Goal: Task Accomplishment & Management: Use online tool/utility

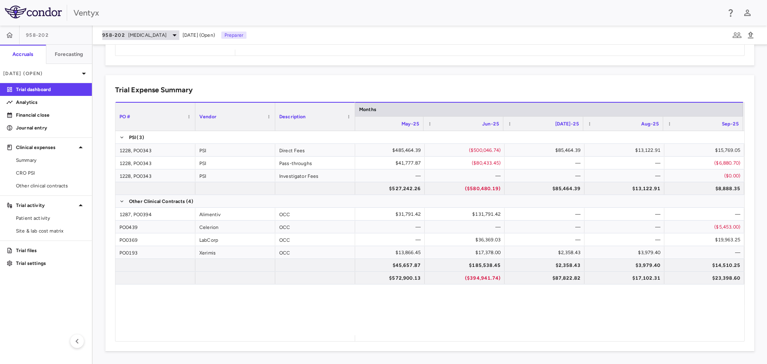
click at [155, 38] on span "autoimmune" at bounding box center [147, 35] width 38 height 7
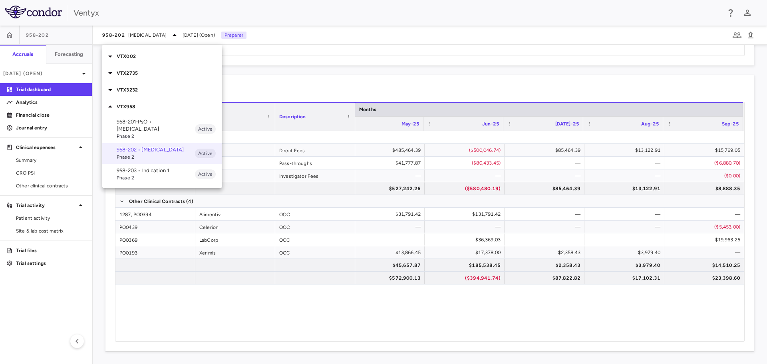
click at [135, 54] on p "VTX002" at bounding box center [169, 56] width 105 height 7
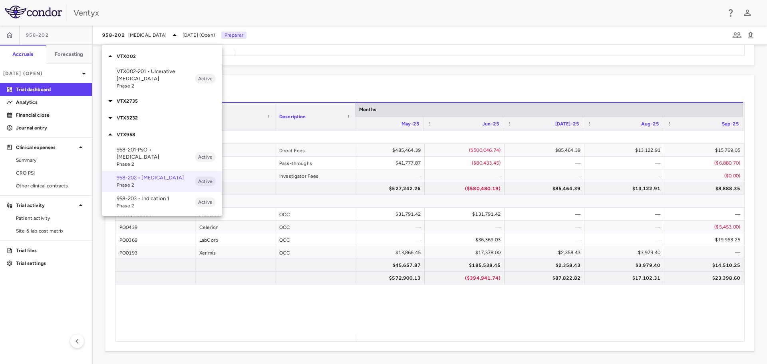
click at [139, 97] on p "VTX2735" at bounding box center [169, 100] width 105 height 7
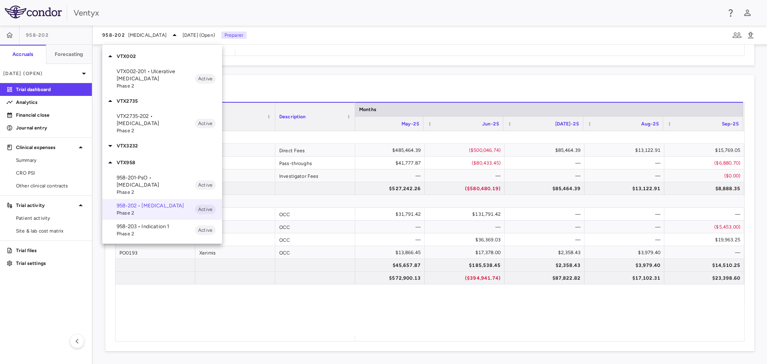
click at [137, 142] on p "VTX3232" at bounding box center [169, 145] width 105 height 7
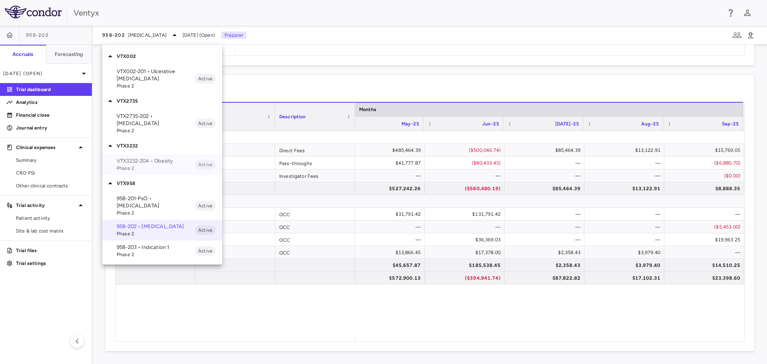
click at [135, 165] on span "Phase 2" at bounding box center [156, 168] width 78 height 7
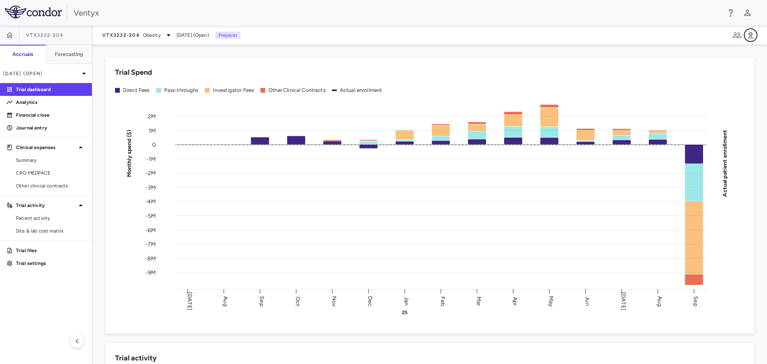
click at [746, 34] on icon "button" at bounding box center [751, 35] width 10 height 10
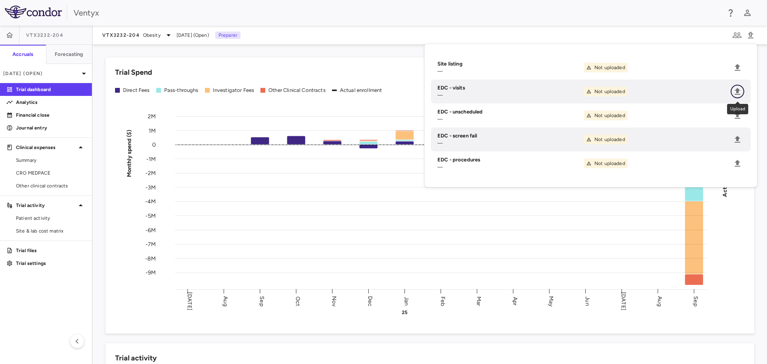
click at [735, 88] on icon "Upload" at bounding box center [738, 92] width 10 height 10
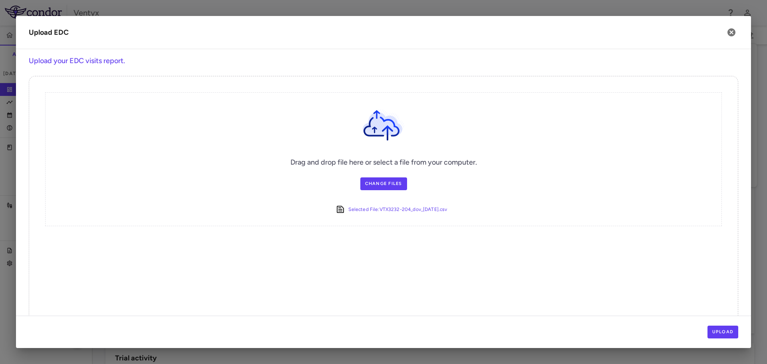
click at [719, 340] on div "Upload" at bounding box center [383, 332] width 735 height 32
click at [719, 332] on button "Upload" at bounding box center [723, 332] width 31 height 13
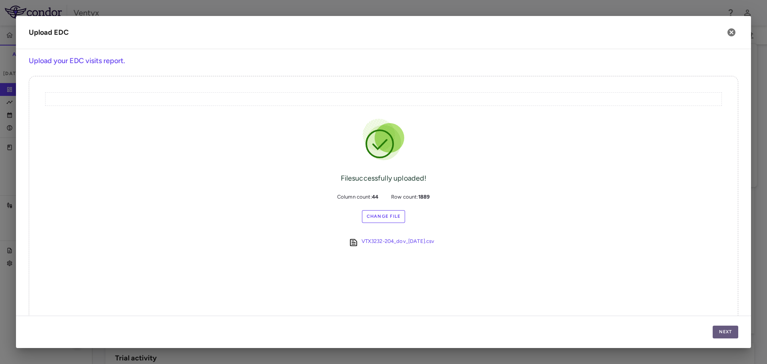
click at [722, 335] on button "Next" at bounding box center [726, 332] width 26 height 13
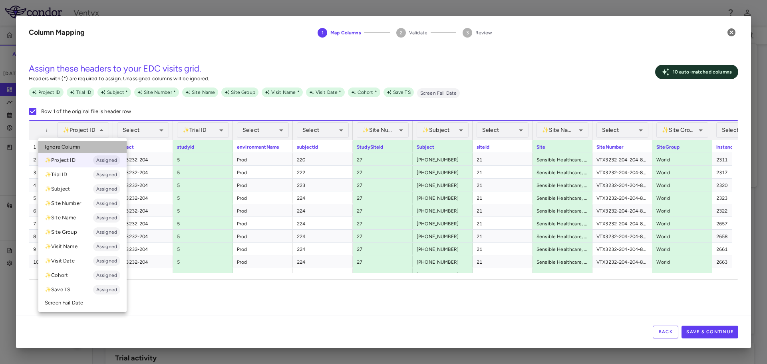
click at [70, 149] on span "Ignore Column" at bounding box center [62, 146] width 35 height 7
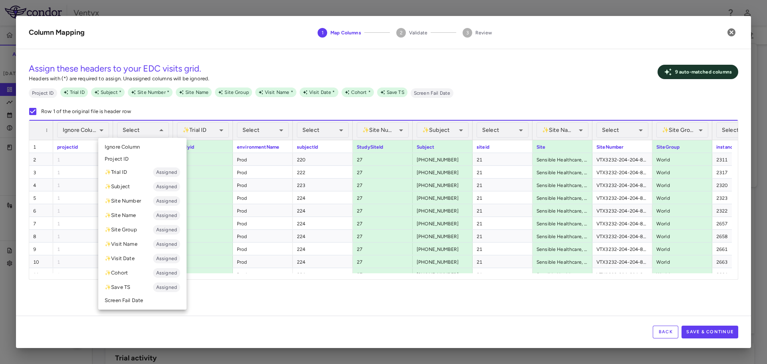
click at [138, 152] on li "Ignore Column" at bounding box center [142, 147] width 88 height 12
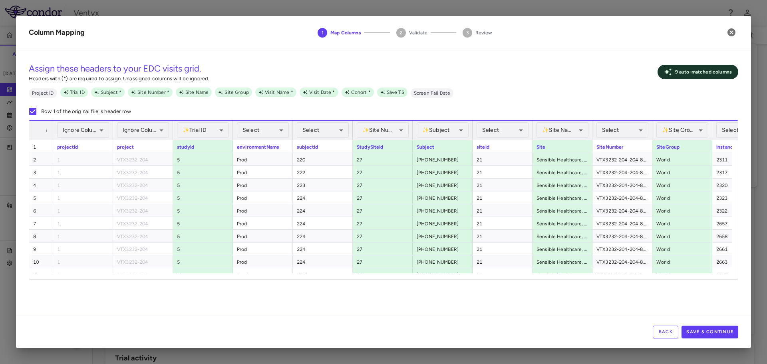
click at [200, 138] on div "✨ Trial ID Assigned ******** ​" at bounding box center [203, 130] width 52 height 19
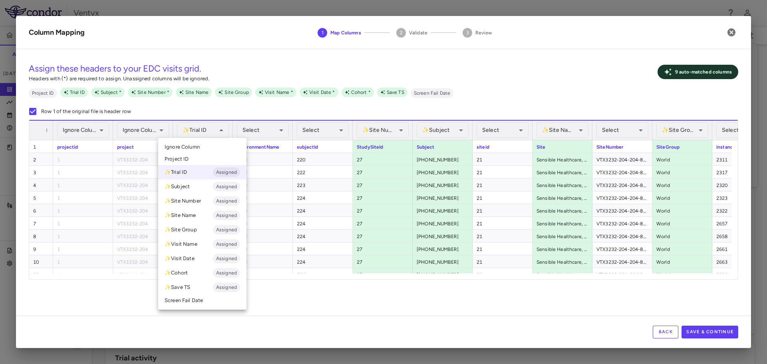
click at [191, 147] on span "Ignore Column" at bounding box center [182, 146] width 35 height 7
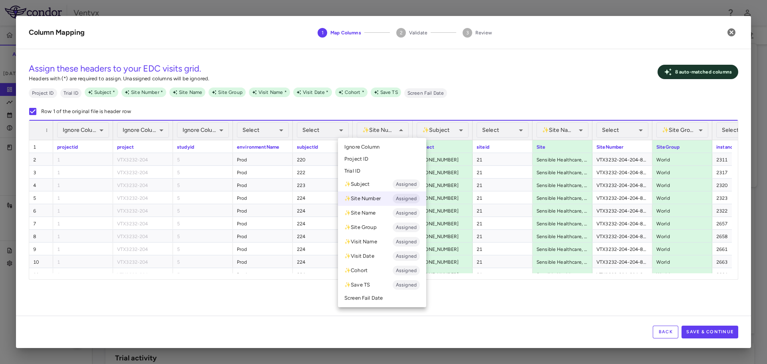
drag, startPoint x: 375, startPoint y: 150, endPoint x: 426, endPoint y: 139, distance: 52.0
click at [375, 149] on span "Ignore Column" at bounding box center [361, 146] width 35 height 7
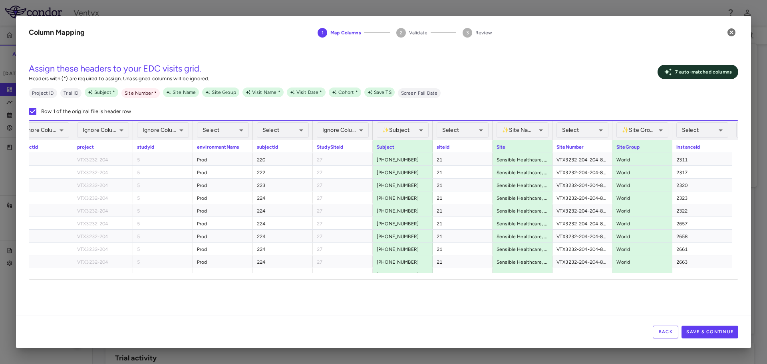
scroll to position [0, 66]
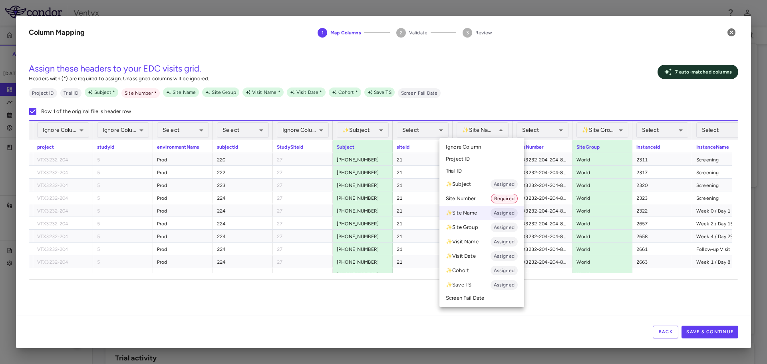
click at [479, 145] on span "Ignore Column" at bounding box center [463, 146] width 35 height 7
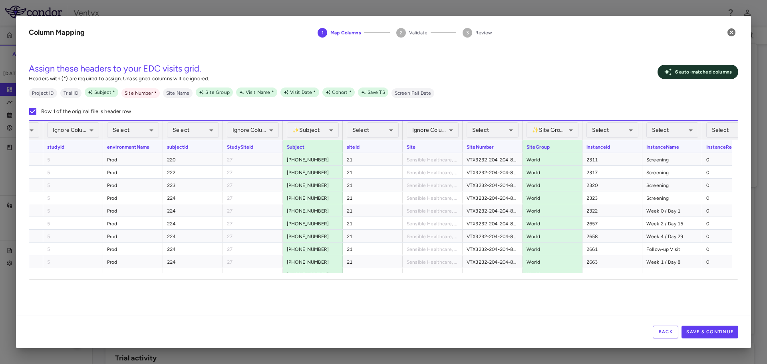
scroll to position [0, 158]
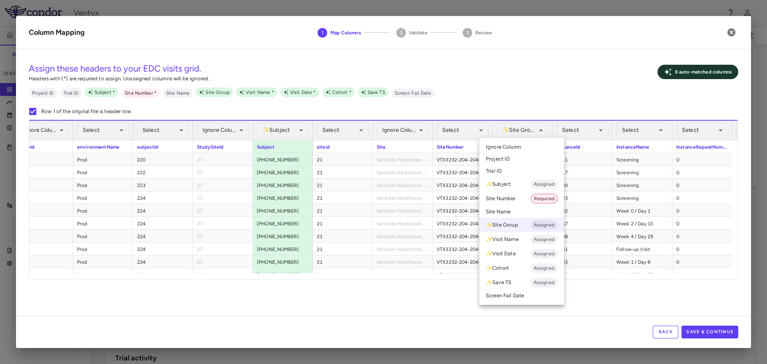
click at [511, 150] on span "Ignore Column" at bounding box center [503, 146] width 35 height 7
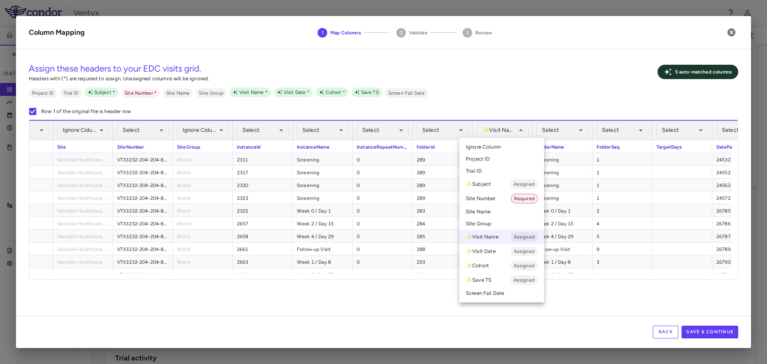
click at [505, 150] on li "Ignore Column" at bounding box center [501, 147] width 85 height 12
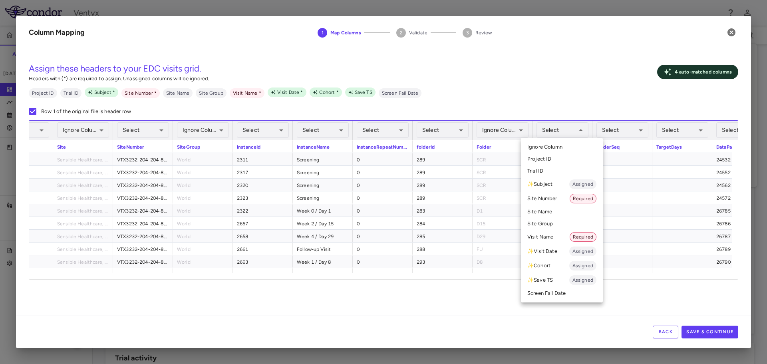
click at [557, 237] on li "Visit Name Required" at bounding box center [562, 237] width 82 height 14
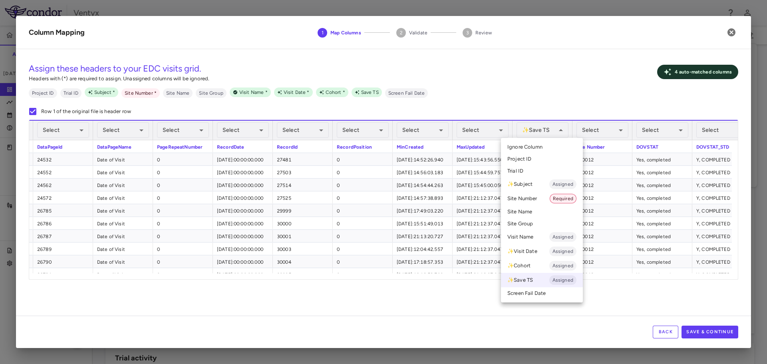
click at [526, 143] on li "Ignore Column" at bounding box center [542, 147] width 82 height 12
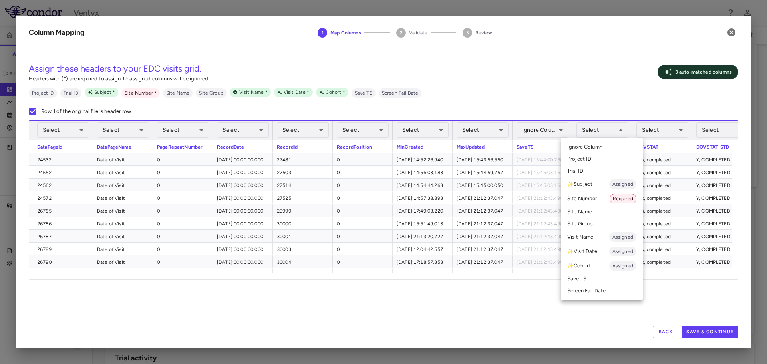
click at [596, 195] on li "Site Number Required" at bounding box center [602, 198] width 82 height 14
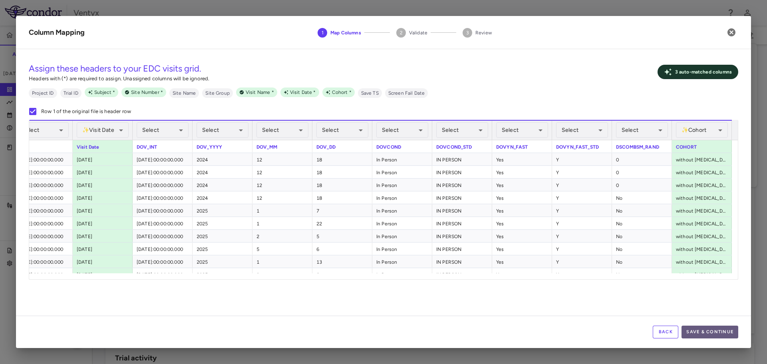
click at [704, 336] on button "Save & Continue" at bounding box center [710, 332] width 57 height 13
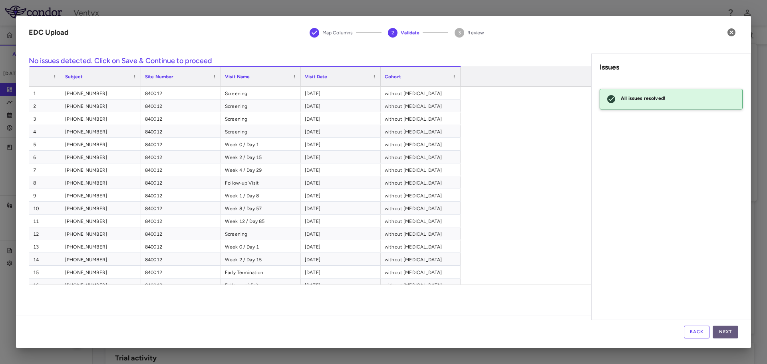
click at [722, 333] on button "Next" at bounding box center [726, 332] width 26 height 13
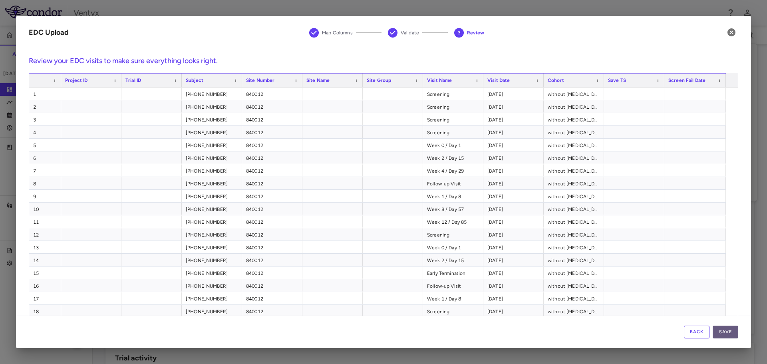
click at [722, 334] on button "Save" at bounding box center [726, 332] width 26 height 13
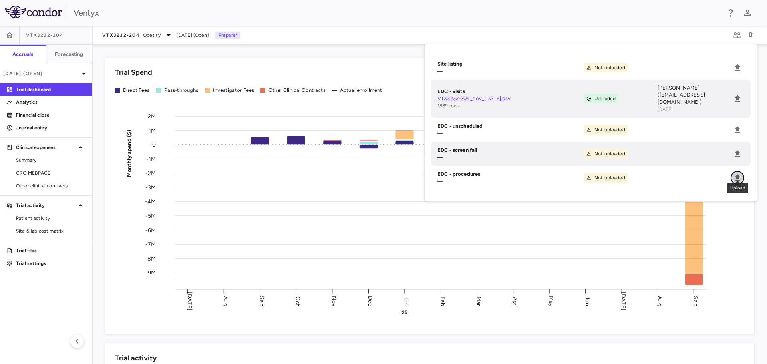
click at [738, 174] on icon "Upload" at bounding box center [738, 177] width 6 height 7
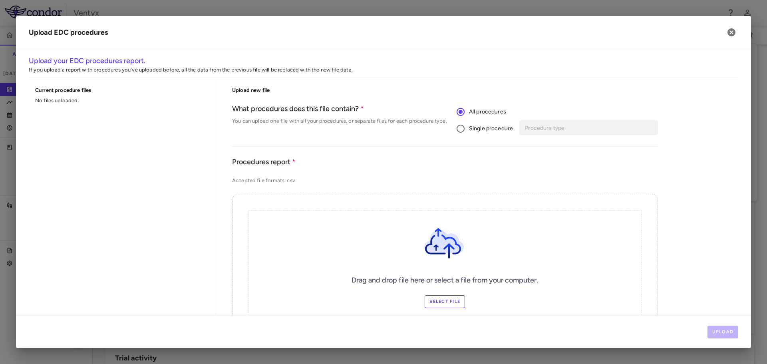
click at [471, 126] on span "Single procedure" at bounding box center [491, 128] width 44 height 9
click at [546, 134] on div "Procedure type" at bounding box center [590, 127] width 136 height 15
click at [541, 144] on li "MRI" at bounding box center [587, 144] width 133 height 12
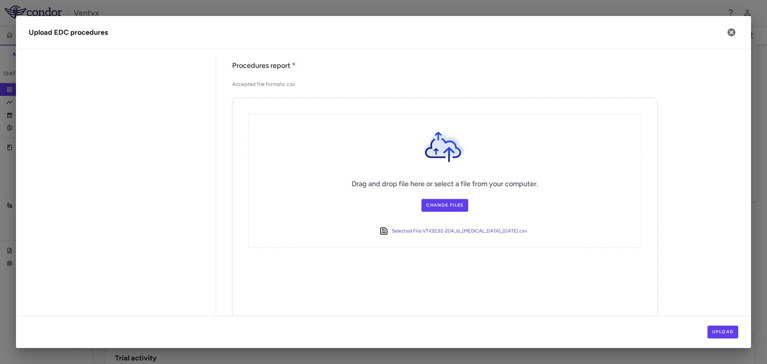
scroll to position [120, 0]
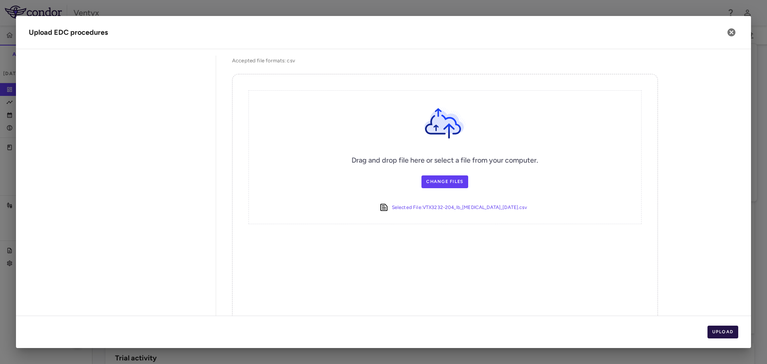
click at [730, 330] on button "Upload" at bounding box center [723, 332] width 31 height 13
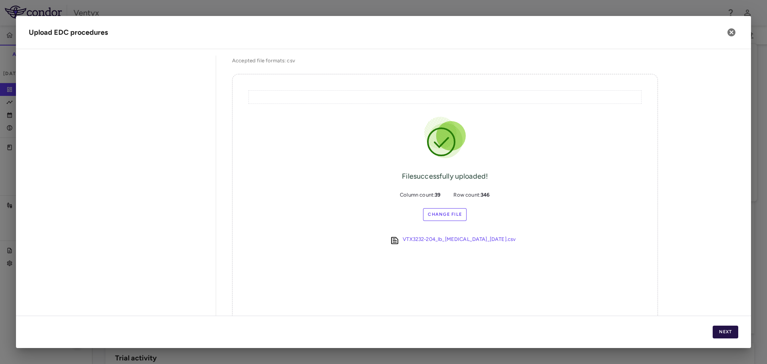
click at [731, 330] on button "Next" at bounding box center [726, 332] width 26 height 13
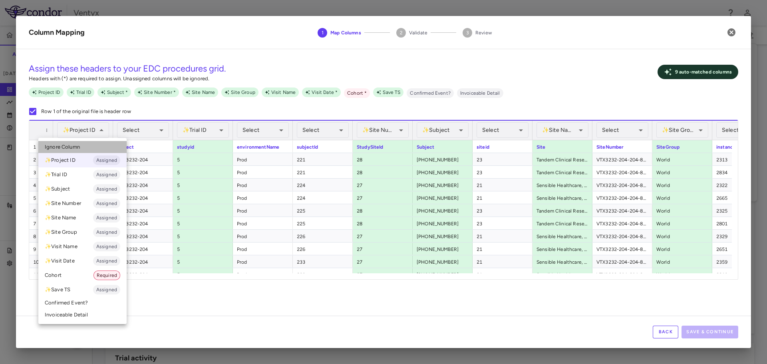
click at [76, 144] on span "Ignore Column" at bounding box center [62, 146] width 35 height 7
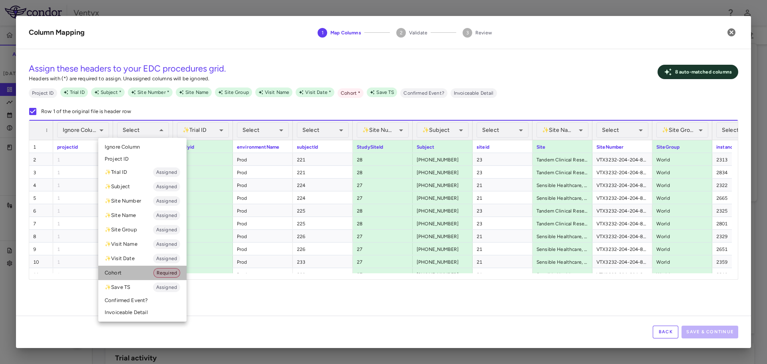
click at [121, 271] on li "Cohort Required" at bounding box center [142, 273] width 88 height 14
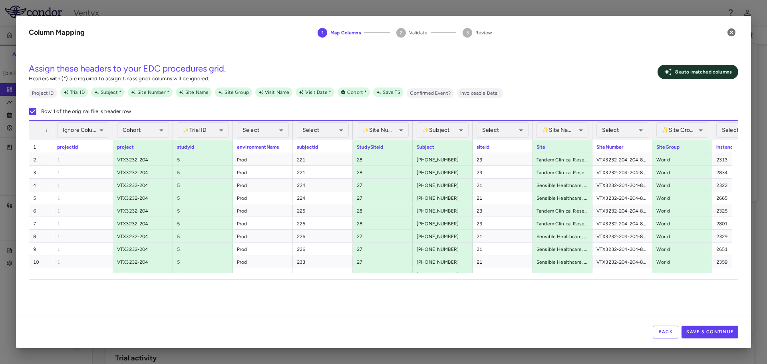
click at [200, 121] on div "✨ Trial ID Assigned ******** ​" at bounding box center [203, 130] width 52 height 19
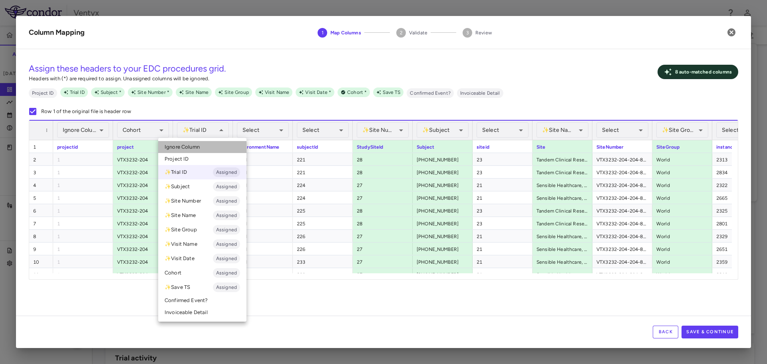
click at [205, 145] on li "Ignore Column" at bounding box center [202, 147] width 88 height 12
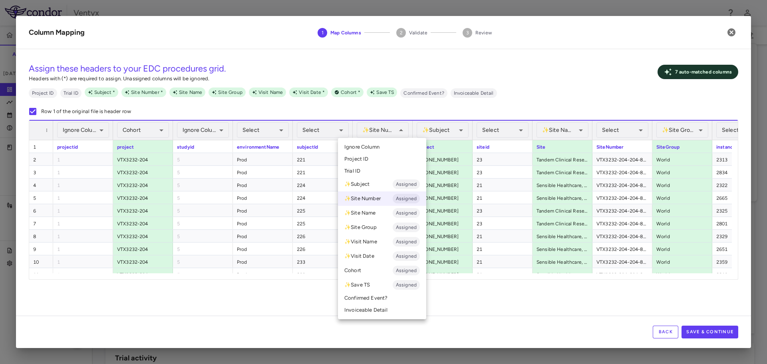
click at [376, 148] on span "Ignore Column" at bounding box center [361, 146] width 35 height 7
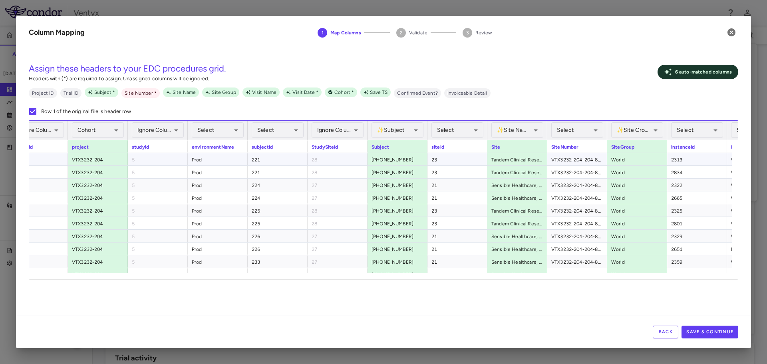
scroll to position [0, 78]
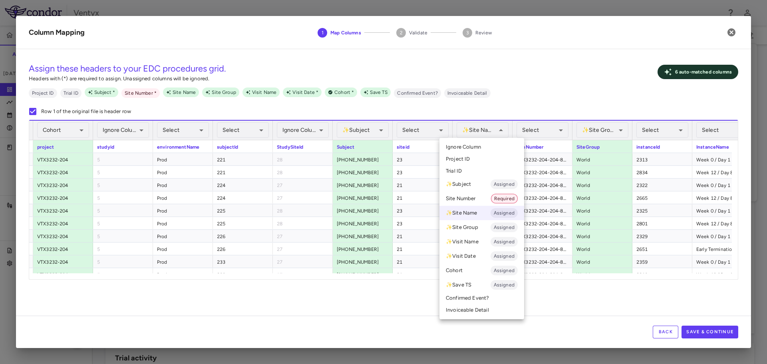
click at [479, 147] on span "Ignore Column" at bounding box center [463, 146] width 35 height 7
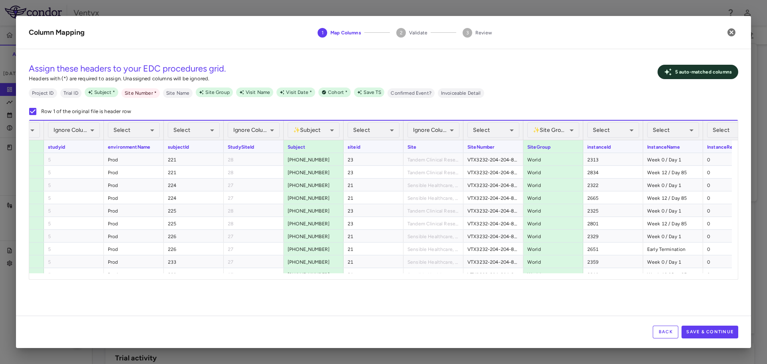
scroll to position [0, 160]
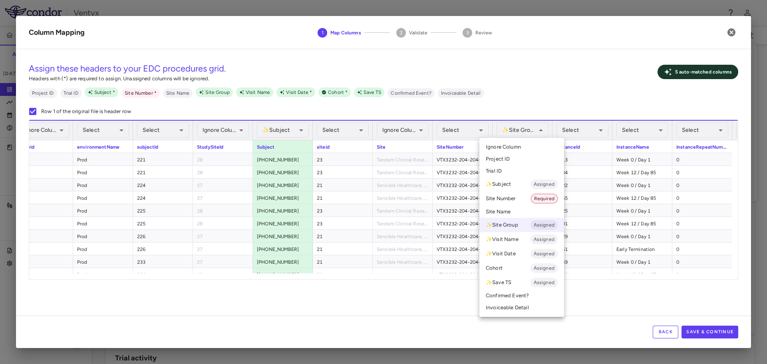
click at [507, 153] on li "Ignore Column" at bounding box center [521, 147] width 85 height 12
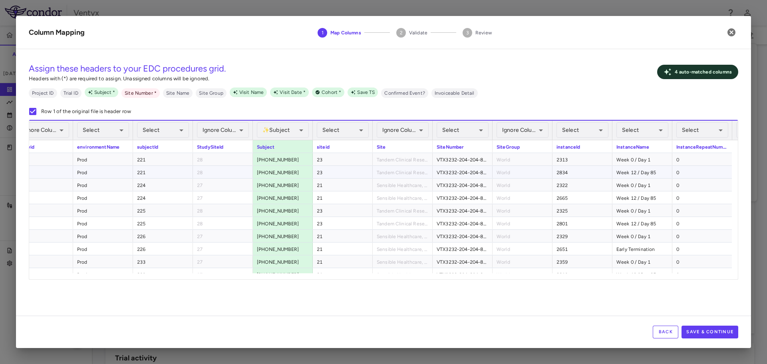
scroll to position [0, 200]
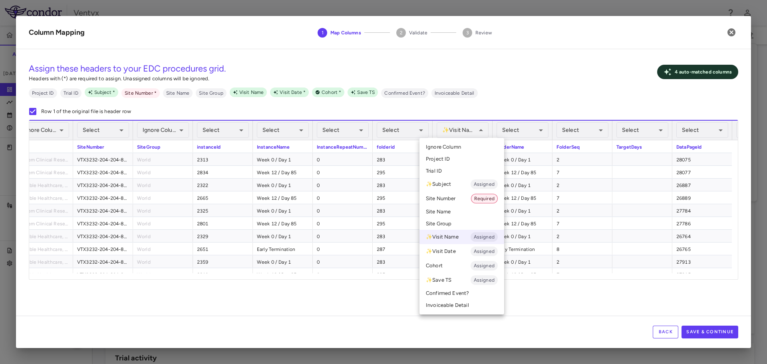
click at [469, 142] on li "Ignore Column" at bounding box center [462, 147] width 85 height 12
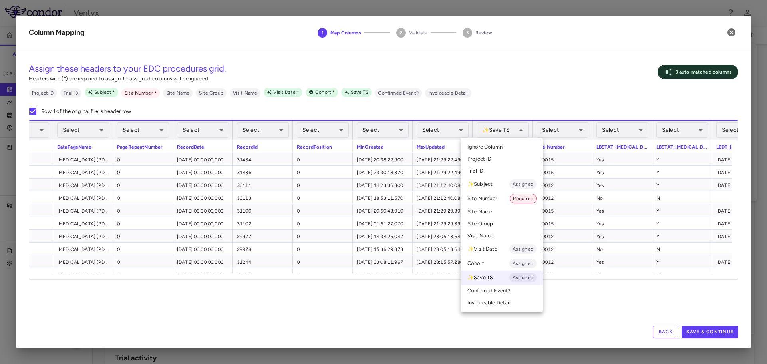
click at [504, 143] on li "Ignore Column" at bounding box center [502, 147] width 82 height 12
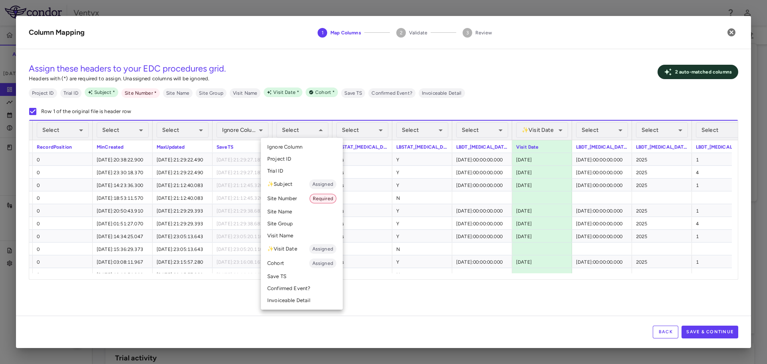
click at [282, 196] on li "Site Number Required" at bounding box center [302, 198] width 82 height 14
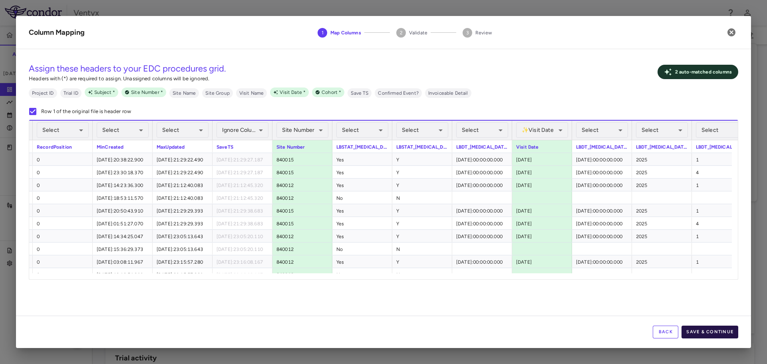
click at [706, 326] on button "Save & Continue" at bounding box center [710, 332] width 57 height 13
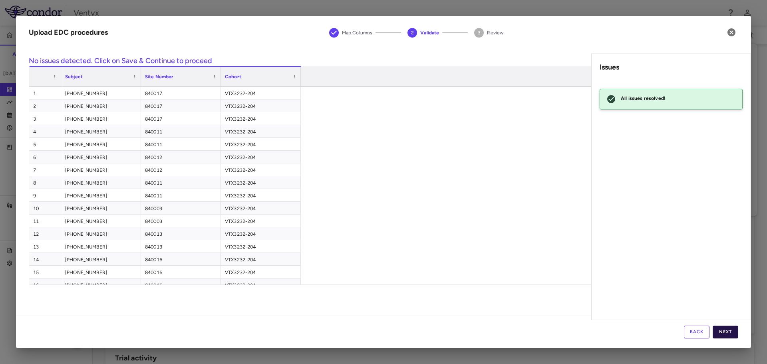
click at [720, 338] on button "Next" at bounding box center [726, 332] width 26 height 13
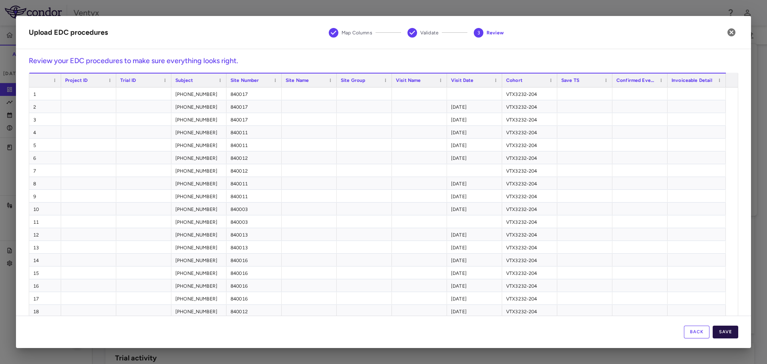
click at [727, 338] on button "Save" at bounding box center [726, 332] width 26 height 13
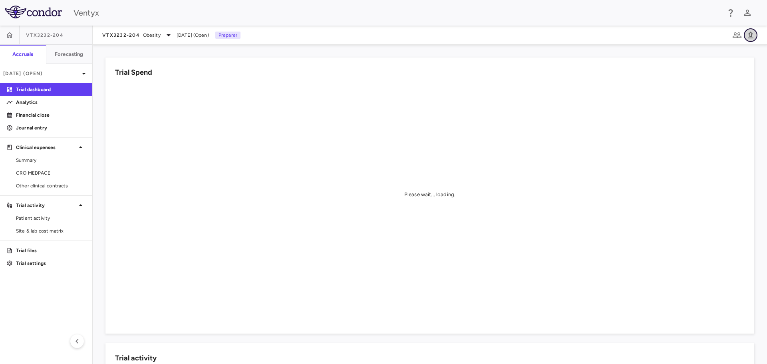
click at [748, 34] on icon "button" at bounding box center [751, 35] width 10 height 10
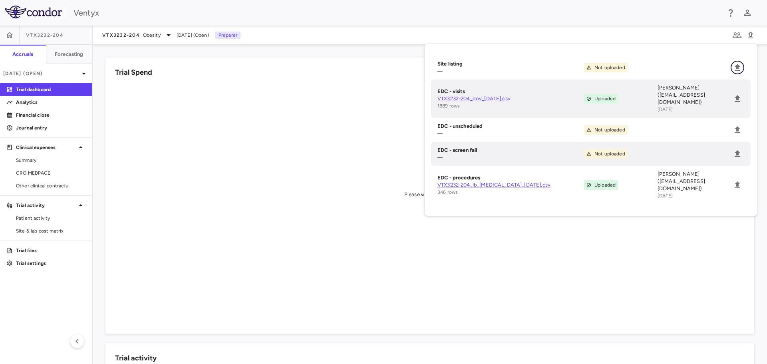
click at [739, 70] on icon "Upload" at bounding box center [738, 67] width 6 height 7
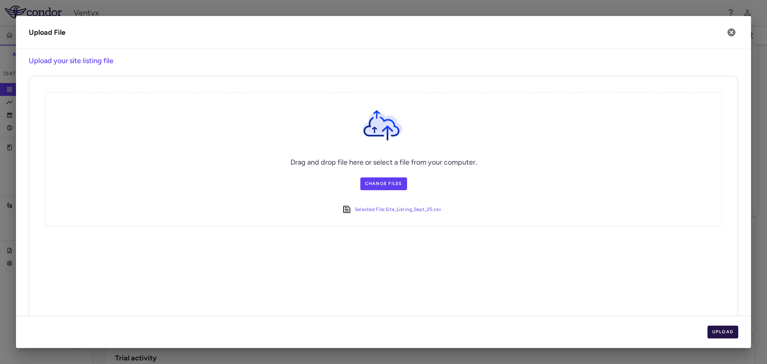
click at [724, 334] on button "Upload" at bounding box center [723, 332] width 31 height 13
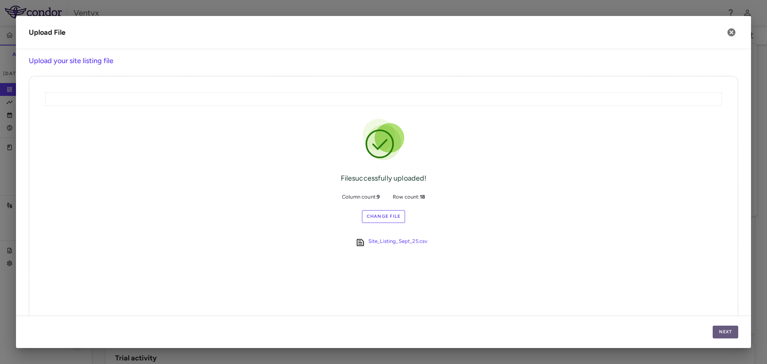
click at [725, 329] on button "Next" at bounding box center [726, 332] width 26 height 13
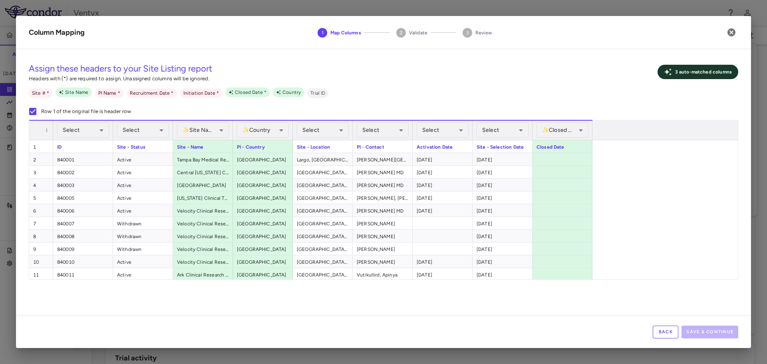
click at [82, 121] on div "Select ​" at bounding box center [83, 130] width 52 height 19
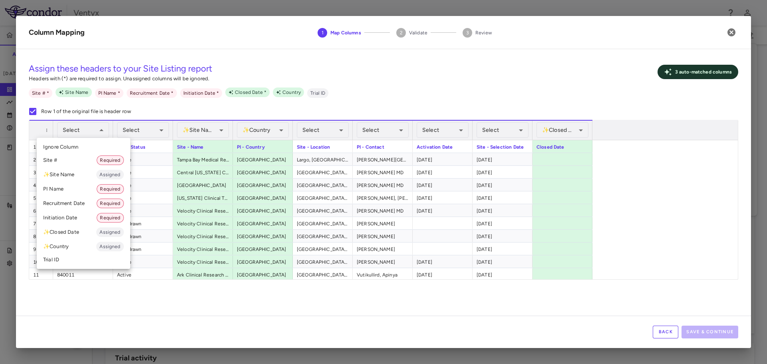
drag, startPoint x: 85, startPoint y: 129, endPoint x: 91, endPoint y: 142, distance: 13.9
click at [64, 159] on li "Site # Required" at bounding box center [83, 160] width 93 height 14
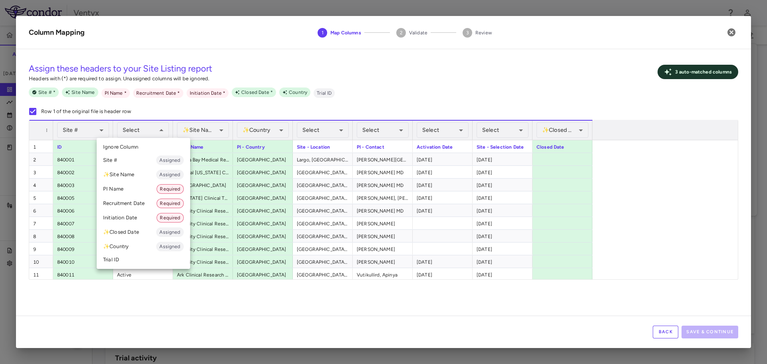
click at [209, 133] on div at bounding box center [383, 182] width 767 height 364
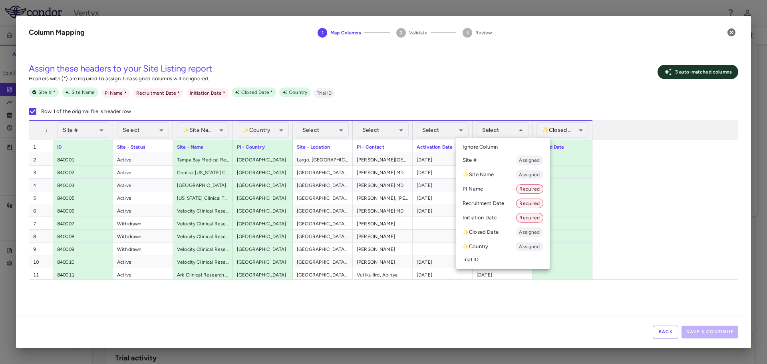
click at [442, 133] on div at bounding box center [383, 182] width 767 height 364
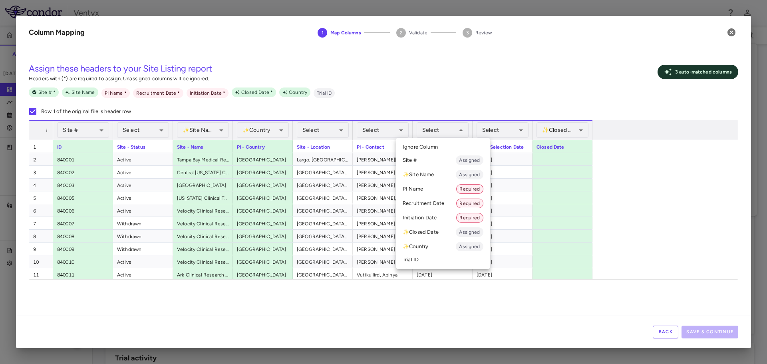
click at [430, 216] on li "Initiation Date Required" at bounding box center [442, 218] width 93 height 14
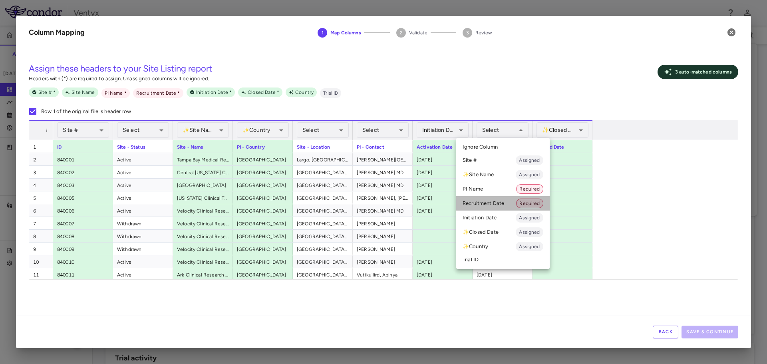
click at [492, 206] on li "Recruitment Date Required" at bounding box center [502, 203] width 93 height 14
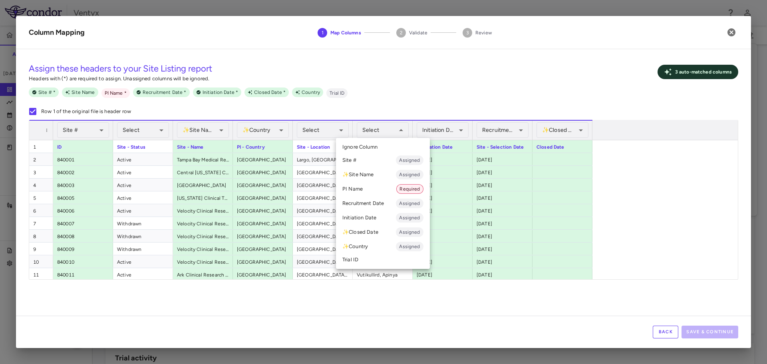
click at [363, 187] on li "PI Name Required" at bounding box center [383, 189] width 94 height 14
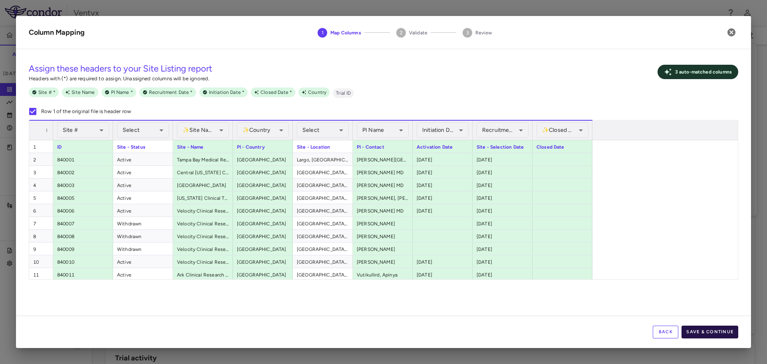
click at [718, 336] on button "Save & Continue" at bounding box center [710, 332] width 57 height 13
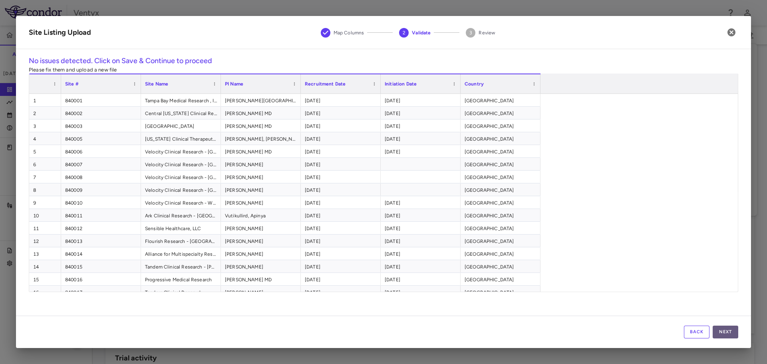
click at [731, 334] on button "Next" at bounding box center [726, 332] width 26 height 13
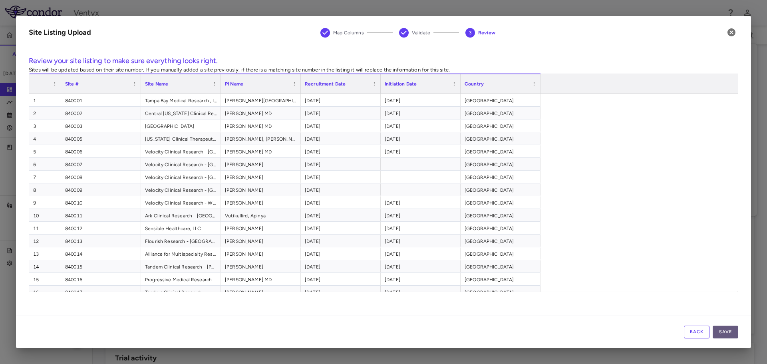
click at [725, 334] on button "Save" at bounding box center [726, 332] width 26 height 13
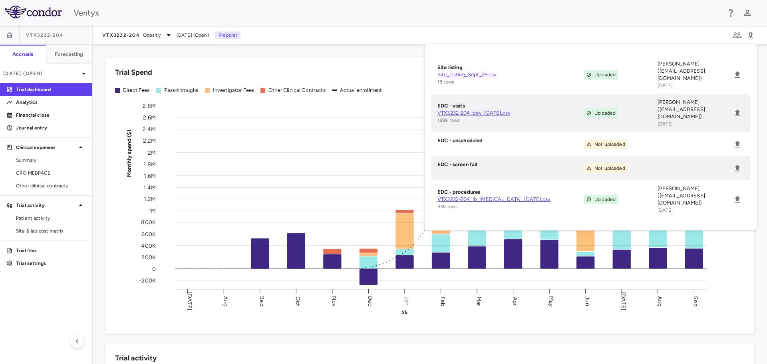
click at [262, 26] on div "VTX3232-204 Obesity Sep 2025 (Open) Preparer" at bounding box center [430, 35] width 674 height 19
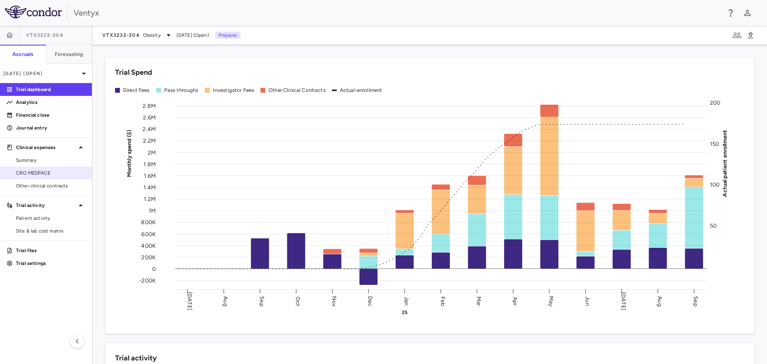
click at [29, 173] on span "CRO MEDPACE" at bounding box center [51, 172] width 70 height 7
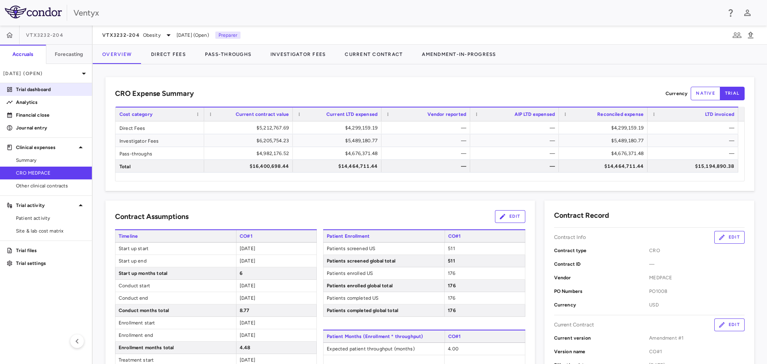
click at [47, 90] on p "Trial dashboard" at bounding box center [51, 89] width 70 height 7
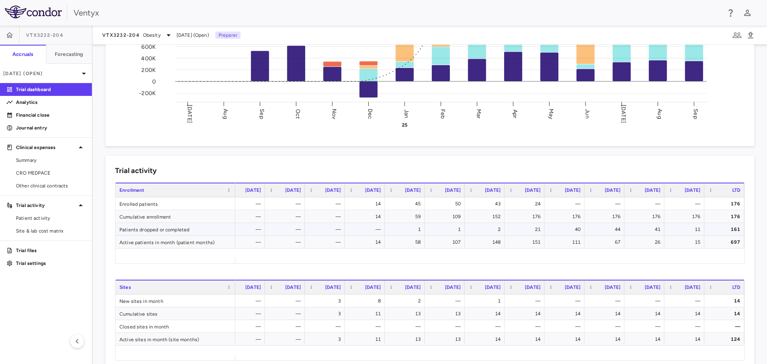
scroll to position [80, 0]
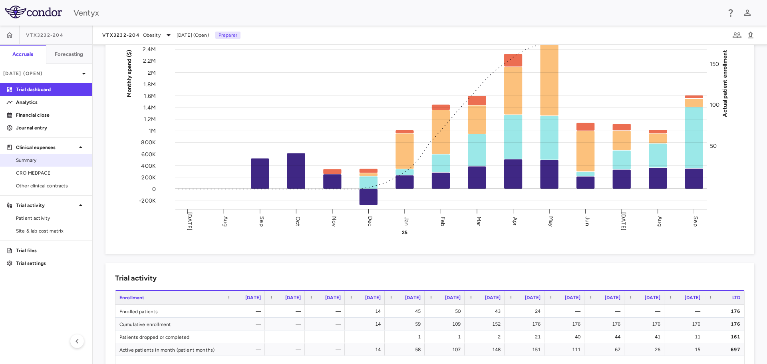
click at [41, 158] on span "Summary" at bounding box center [51, 160] width 70 height 7
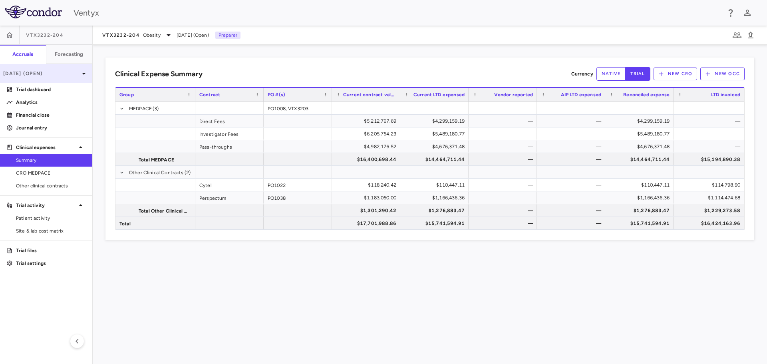
click at [64, 68] on div "Sep 2025 (Open)" at bounding box center [46, 73] width 92 height 19
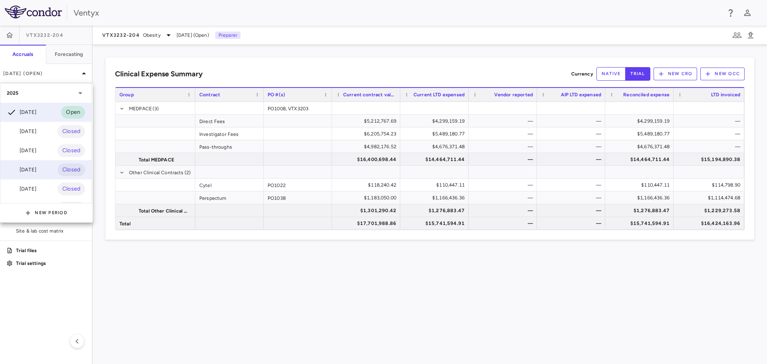
click at [28, 168] on div "Jun 2025" at bounding box center [22, 170] width 30 height 10
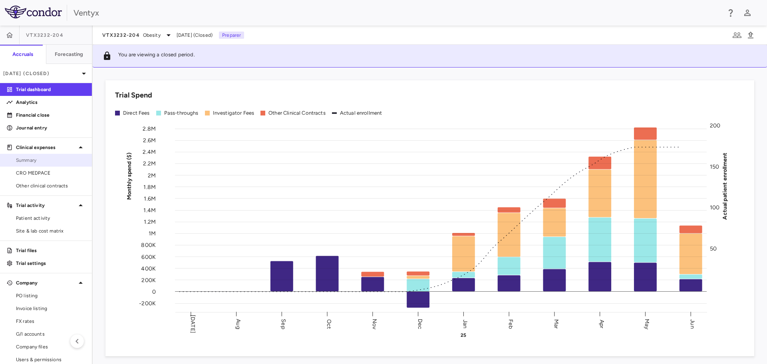
click at [47, 157] on span "Summary" at bounding box center [51, 160] width 70 height 7
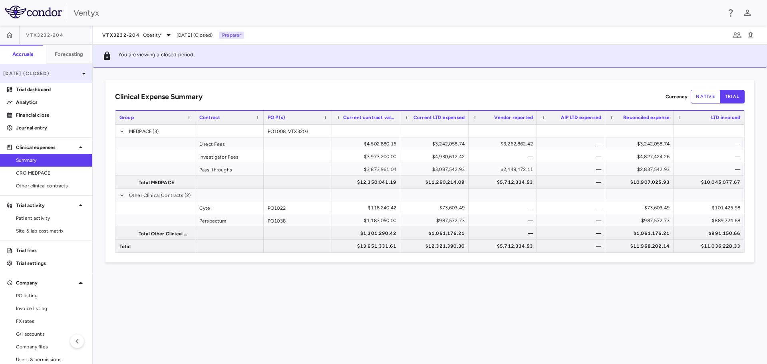
click at [68, 77] on p "Jun 2025 (Closed)" at bounding box center [41, 73] width 76 height 7
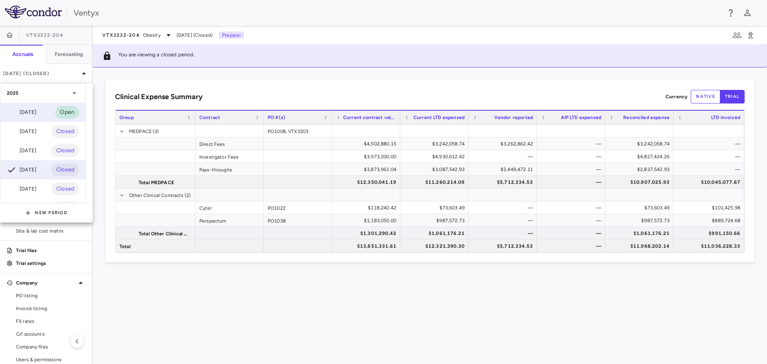
click at [38, 106] on div "Sep 2025 Open" at bounding box center [42, 112] width 85 height 19
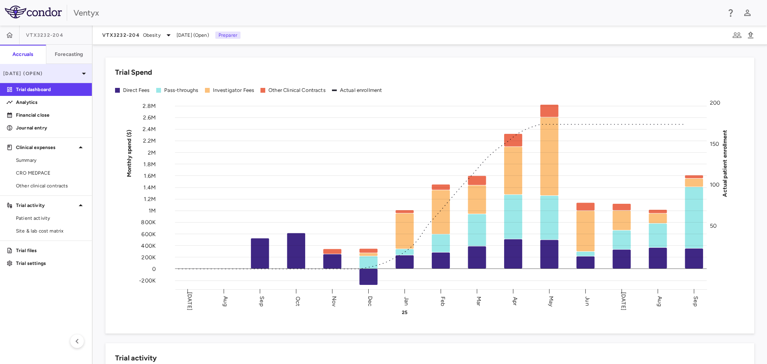
click at [67, 78] on div "Sep 2025 (Open)" at bounding box center [46, 73] width 92 height 19
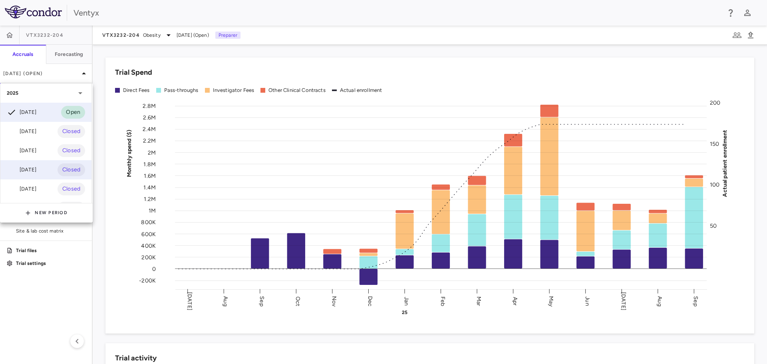
click at [30, 169] on div "Jun 2025" at bounding box center [22, 170] width 30 height 10
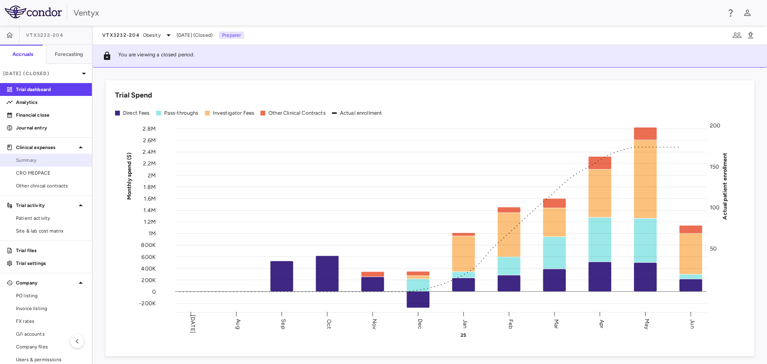
click at [20, 164] on link "Summary" at bounding box center [46, 160] width 92 height 12
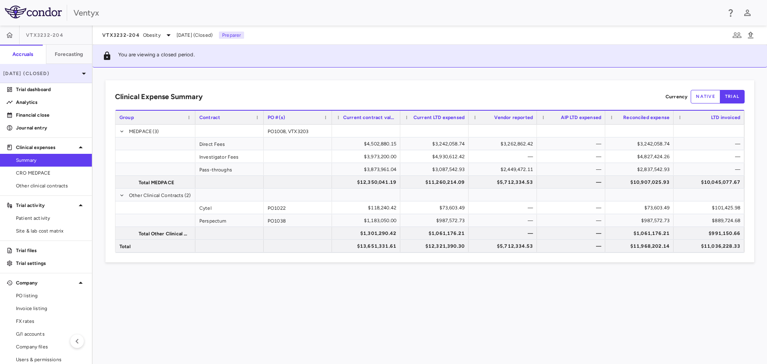
click at [68, 76] on p "Jun 2025 (Closed)" at bounding box center [41, 73] width 76 height 7
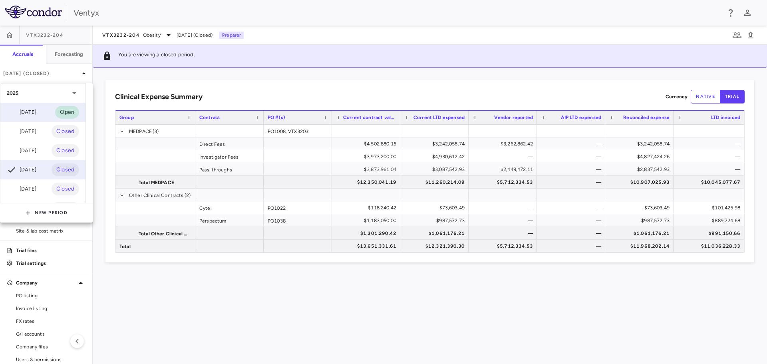
click at [30, 114] on div "Sep 2025" at bounding box center [22, 112] width 30 height 10
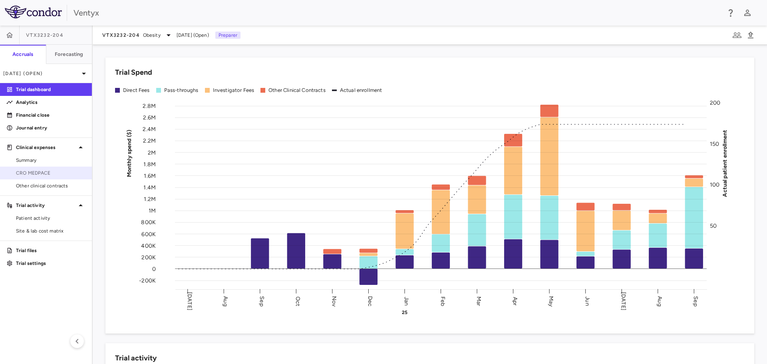
click at [28, 171] on span "CRO MEDPACE" at bounding box center [51, 172] width 70 height 7
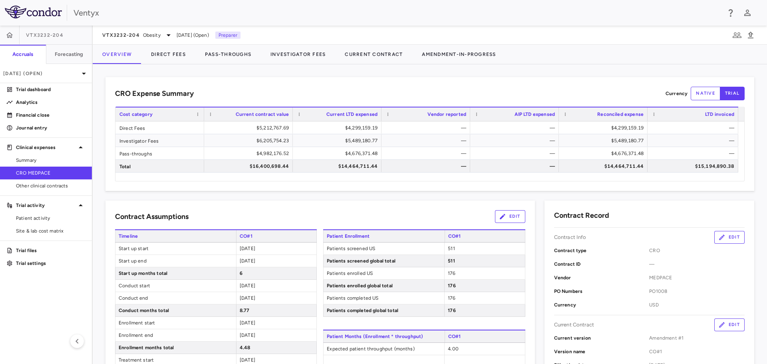
scroll to position [399, 0]
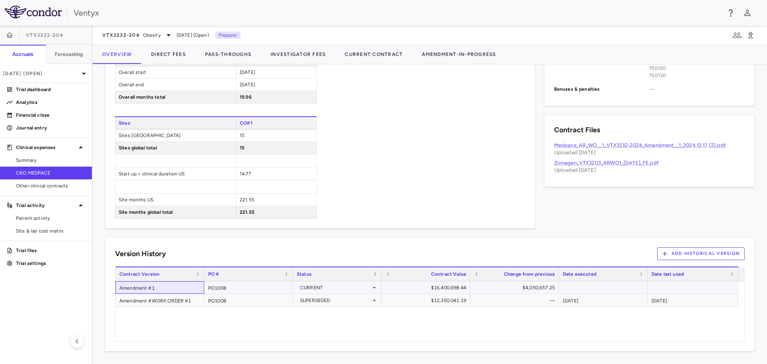
click at [147, 285] on div "Amendment #1" at bounding box center [159, 287] width 89 height 12
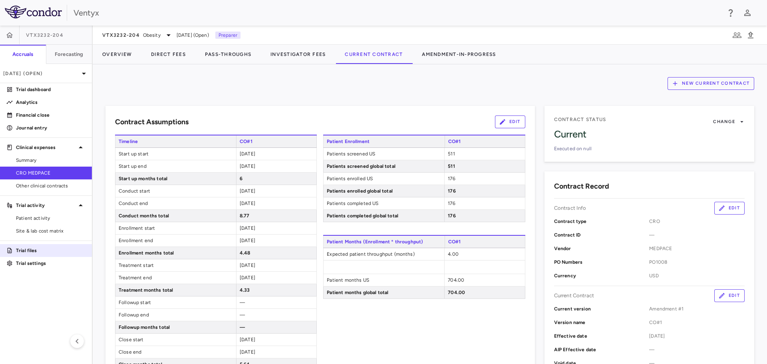
click at [31, 249] on p "Trial files" at bounding box center [51, 250] width 70 height 7
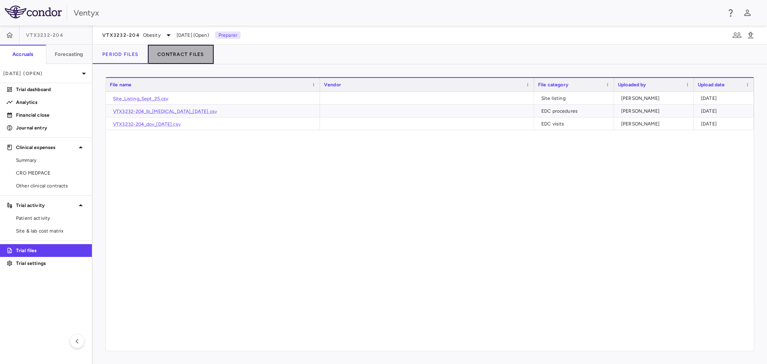
click at [174, 57] on button "Contract Files" at bounding box center [181, 54] width 66 height 19
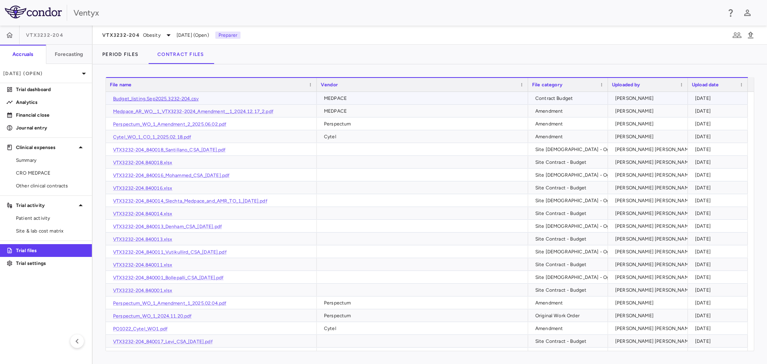
click at [151, 97] on link "Budget_listing.Sep2025.3232-204.csv" at bounding box center [156, 99] width 86 height 6
click at [33, 173] on span "CRO MEDPACE" at bounding box center [51, 172] width 70 height 7
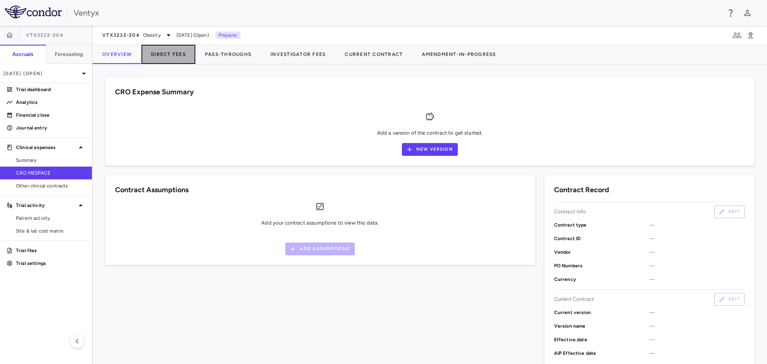
click at [159, 53] on button "Direct Fees" at bounding box center [168, 54] width 54 height 19
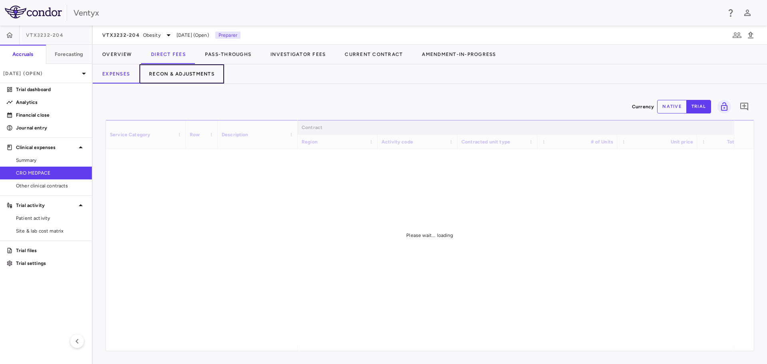
click at [178, 78] on button "Recon & Adjustments" at bounding box center [181, 73] width 85 height 19
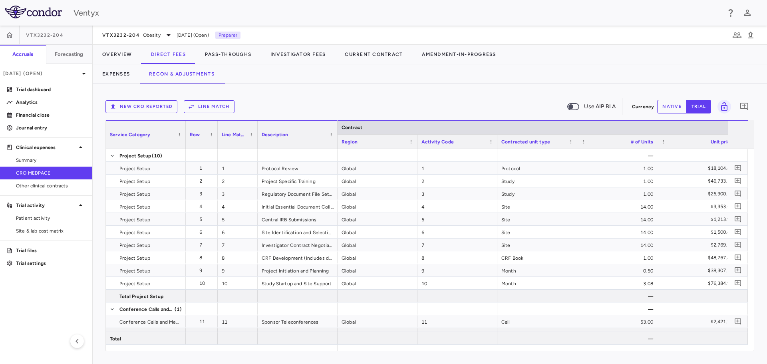
click at [137, 114] on div "New CRO reported Line Match Use AIP BLA" at bounding box center [366, 106] width 523 height 17
click at [141, 110] on button "New CRO reported" at bounding box center [141, 106] width 72 height 13
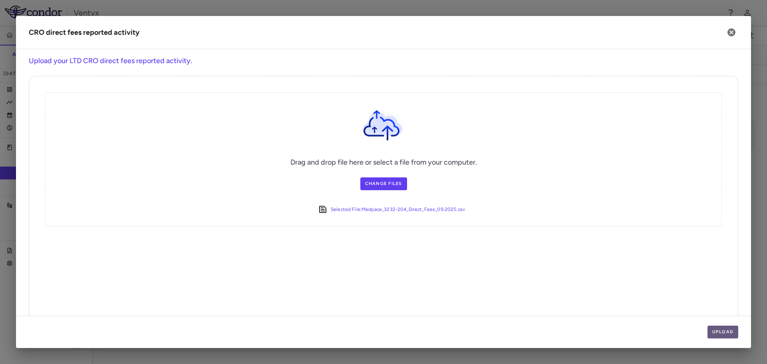
click at [724, 332] on button "Upload" at bounding box center [723, 332] width 31 height 13
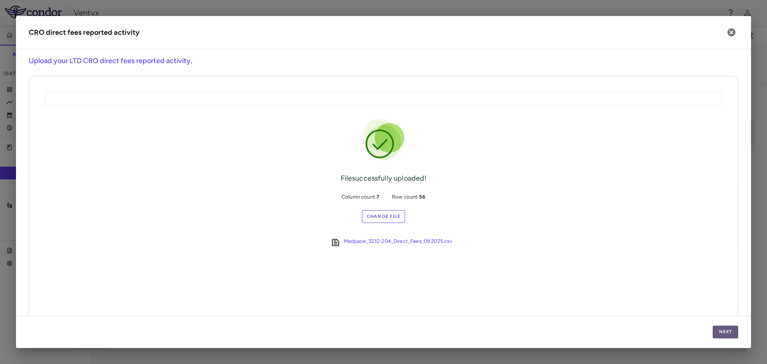
click at [726, 331] on button "Next" at bounding box center [726, 332] width 26 height 13
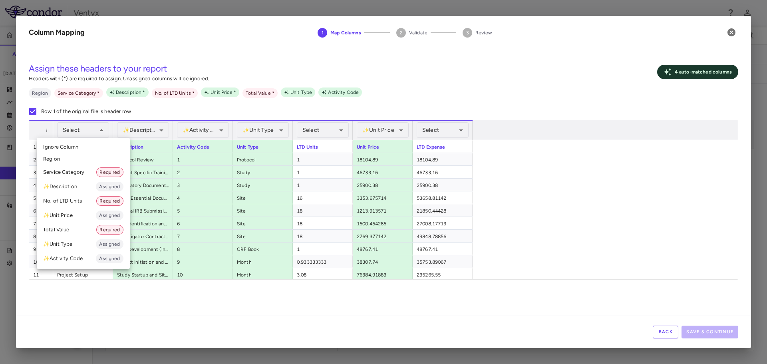
click at [88, 169] on li "Service Category Required" at bounding box center [83, 172] width 93 height 14
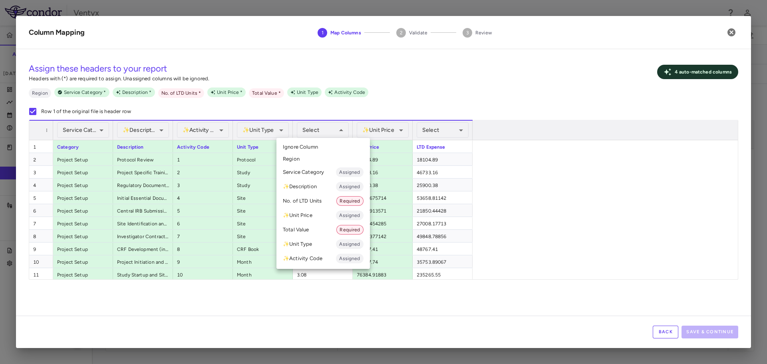
click at [322, 206] on li "No. of LTD Units Required" at bounding box center [322, 201] width 93 height 14
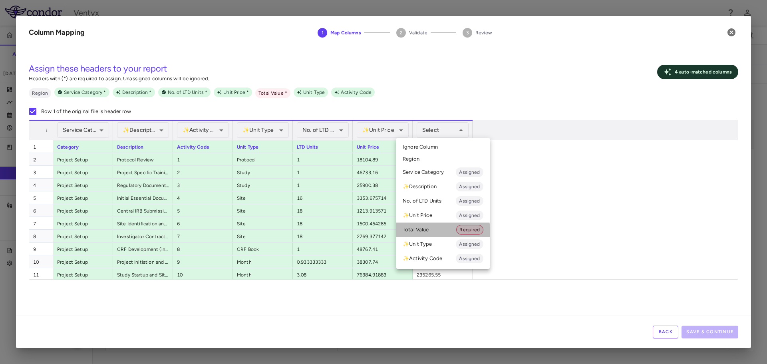
click at [441, 231] on li "Total Value Required" at bounding box center [442, 230] width 93 height 14
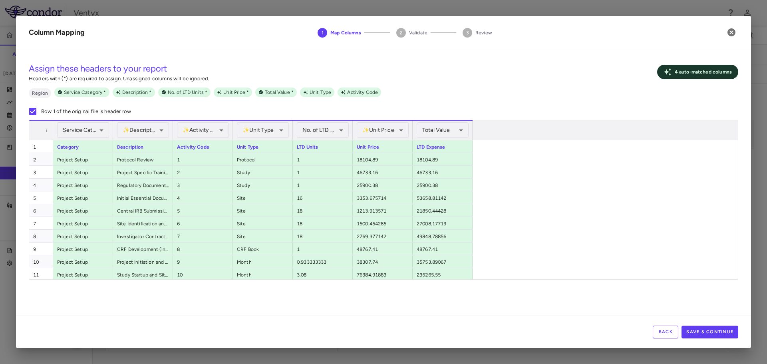
click at [710, 332] on button "Save & Continue" at bounding box center [710, 332] width 57 height 13
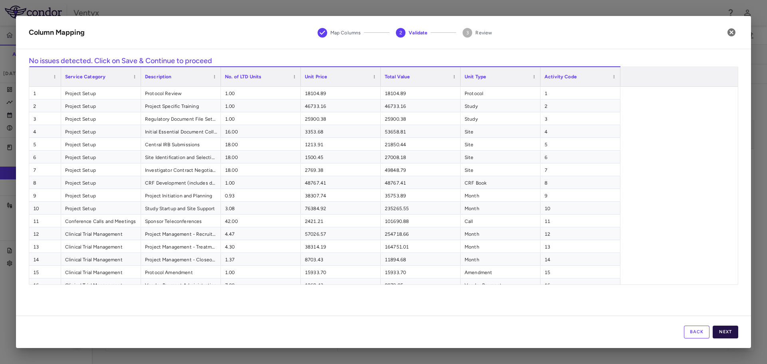
click at [726, 334] on button "Next" at bounding box center [726, 332] width 26 height 13
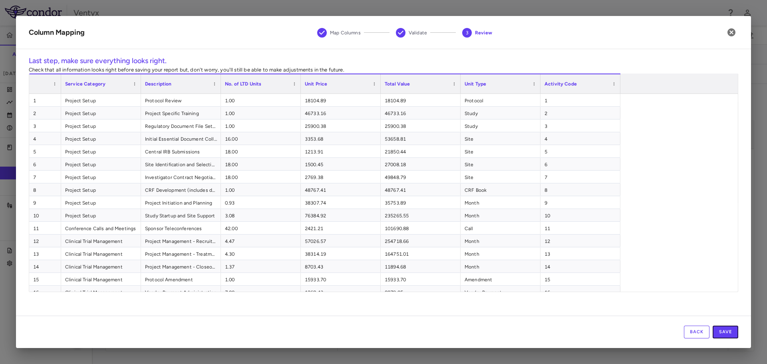
click at [726, 334] on button "Save" at bounding box center [726, 332] width 26 height 13
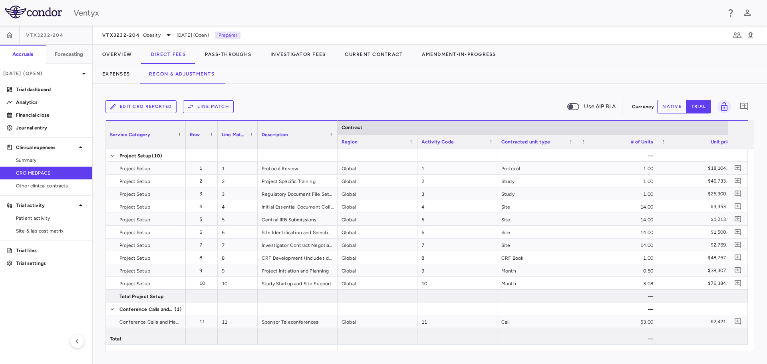
click at [202, 106] on button "Line Match" at bounding box center [208, 106] width 51 height 13
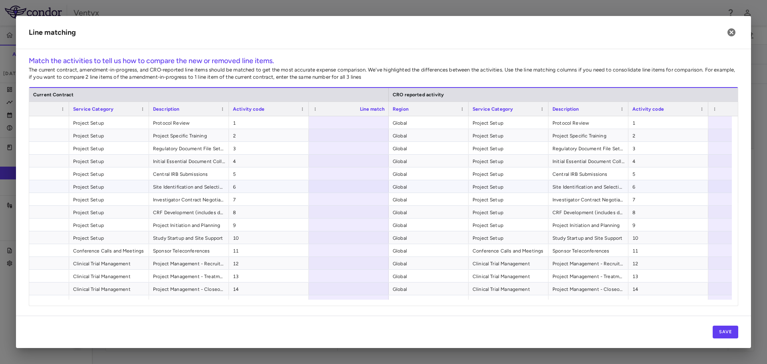
scroll to position [0, 66]
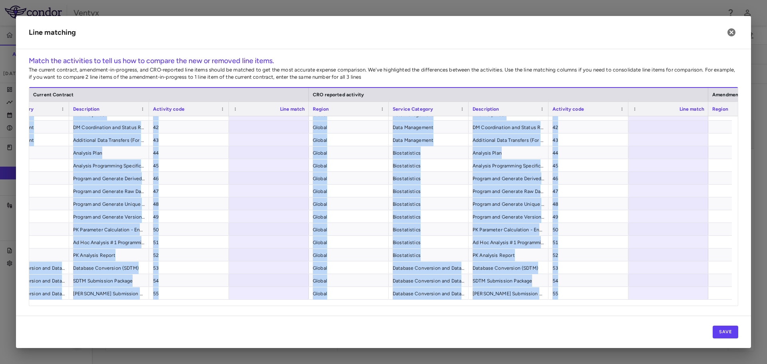
drag, startPoint x: 569, startPoint y: 121, endPoint x: 577, endPoint y: 282, distance: 161.6
click at [580, 301] on div "Current Contract CRO reported activity Amendment-in-progress Region Service Cat…" at bounding box center [383, 196] width 709 height 219
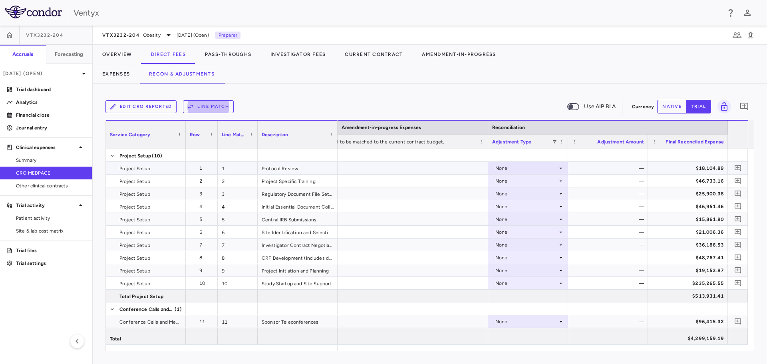
click at [526, 167] on div "None" at bounding box center [526, 168] width 62 height 13
click at [216, 108] on button "Line Match" at bounding box center [208, 106] width 51 height 13
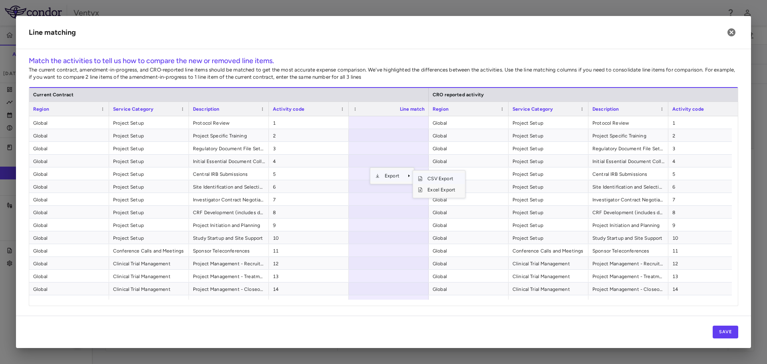
click at [432, 177] on span "CSV Export" at bounding box center [442, 178] width 38 height 11
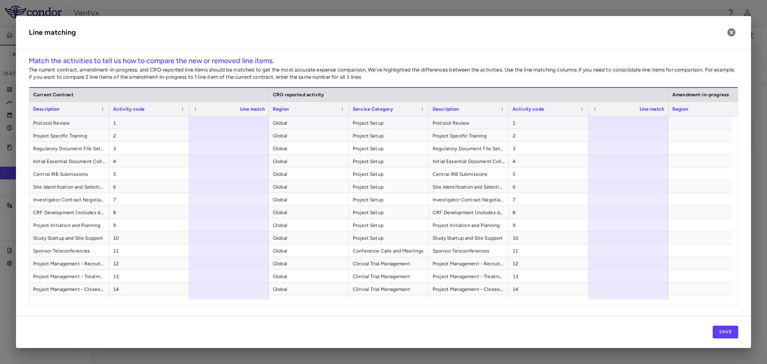
click at [650, 125] on div at bounding box center [629, 122] width 80 height 12
click at [235, 119] on div at bounding box center [229, 122] width 80 height 12
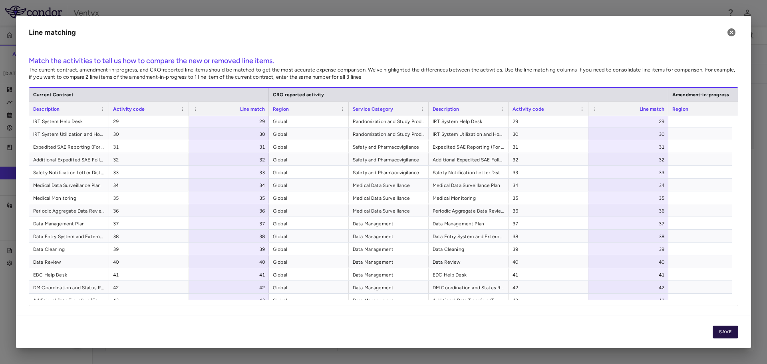
click at [723, 332] on button "Save" at bounding box center [726, 332] width 26 height 13
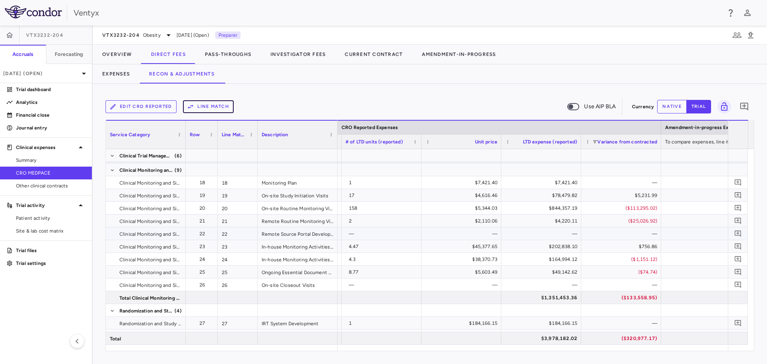
scroll to position [0, 1188]
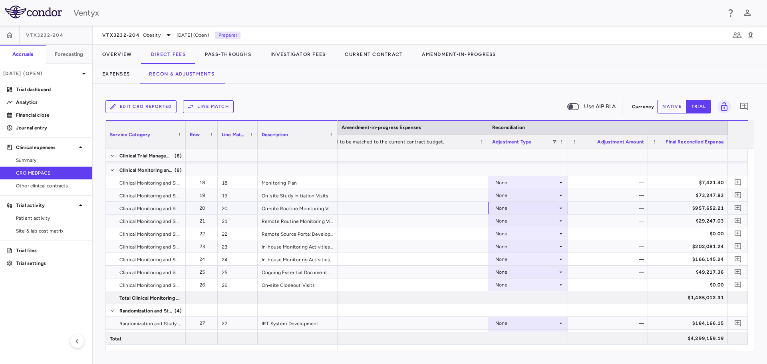
click at [531, 211] on div "None" at bounding box center [526, 208] width 62 height 13
click at [531, 230] on li "CRO Reported" at bounding box center [528, 236] width 79 height 12
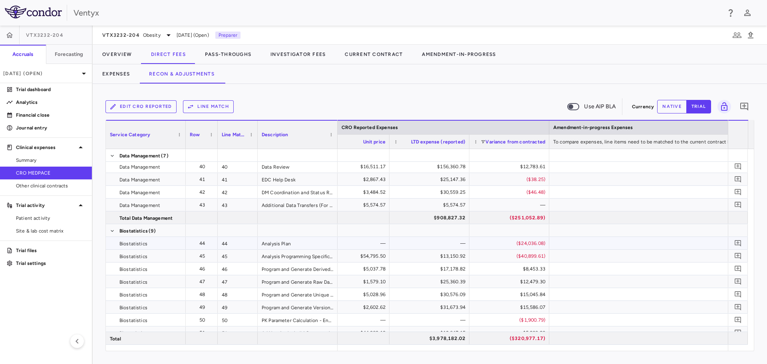
scroll to position [0, 1279]
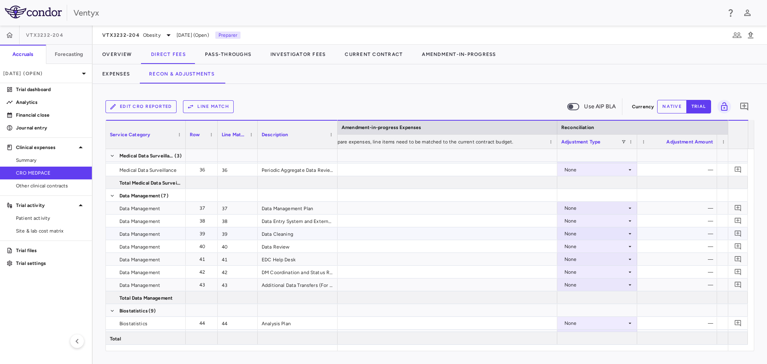
click at [606, 231] on div "None" at bounding box center [596, 233] width 62 height 13
click at [601, 259] on div "CRO Reported" at bounding box center [593, 261] width 38 height 7
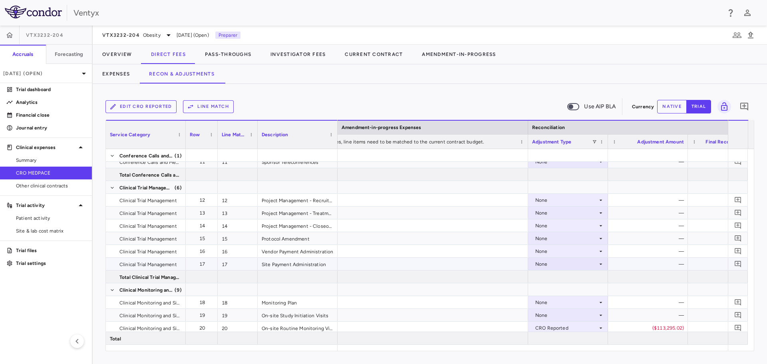
click at [598, 263] on icon at bounding box center [601, 264] width 6 height 6
click at [576, 290] on div "CRO Reported" at bounding box center [564, 291] width 38 height 7
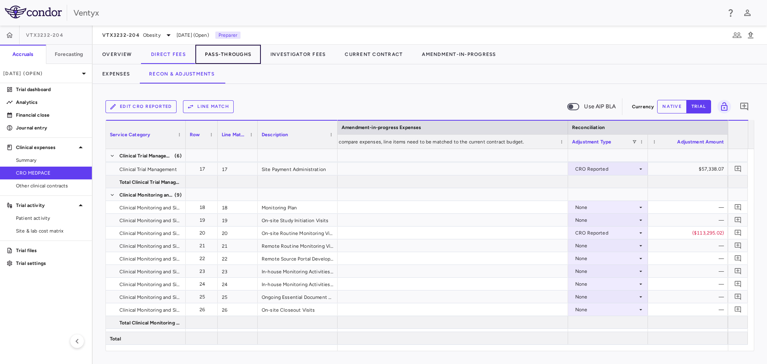
click at [242, 48] on button "Pass-Throughs" at bounding box center [228, 54] width 66 height 19
